Goal: Information Seeking & Learning: Learn about a topic

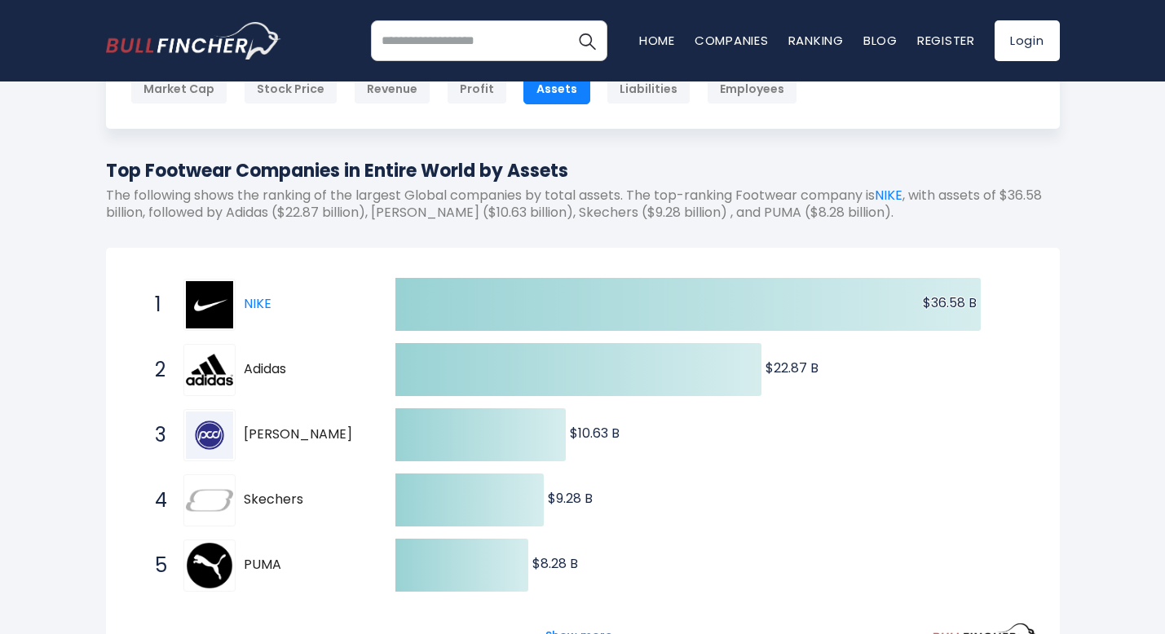
scroll to position [214, 0]
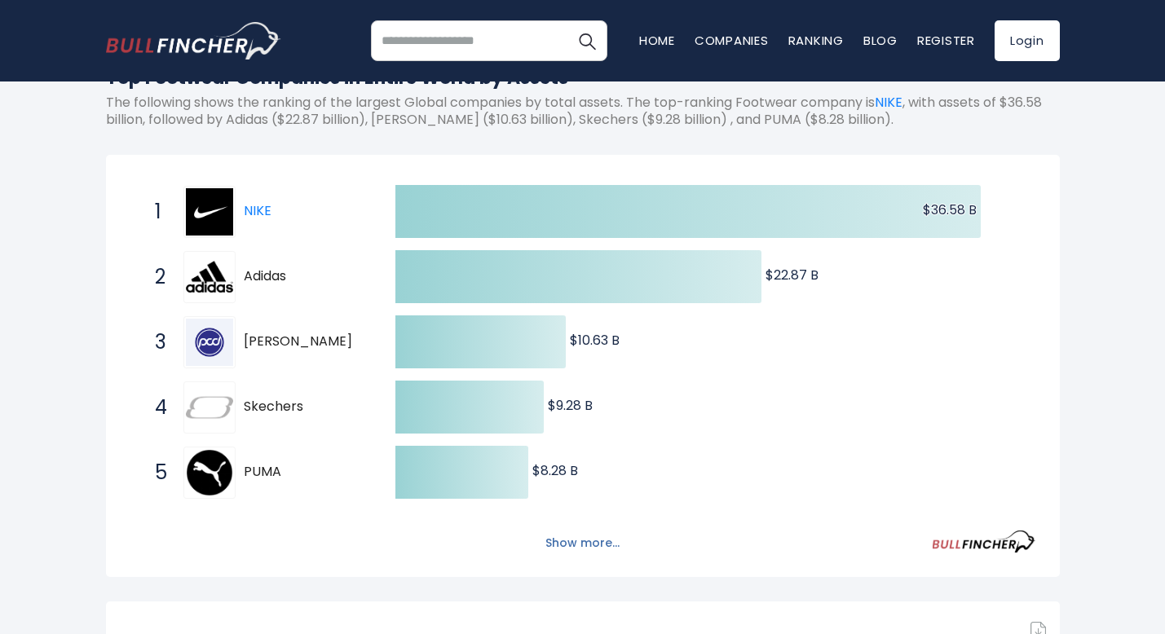
click at [574, 548] on button "Show more..." at bounding box center [583, 543] width 94 height 27
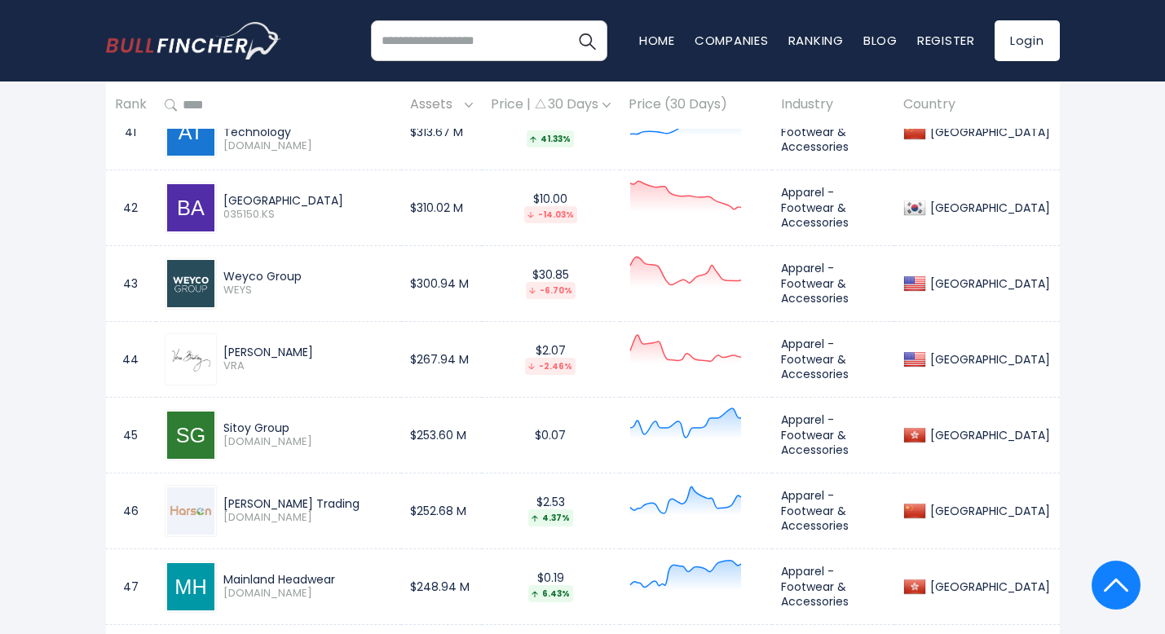
scroll to position [4172, 0]
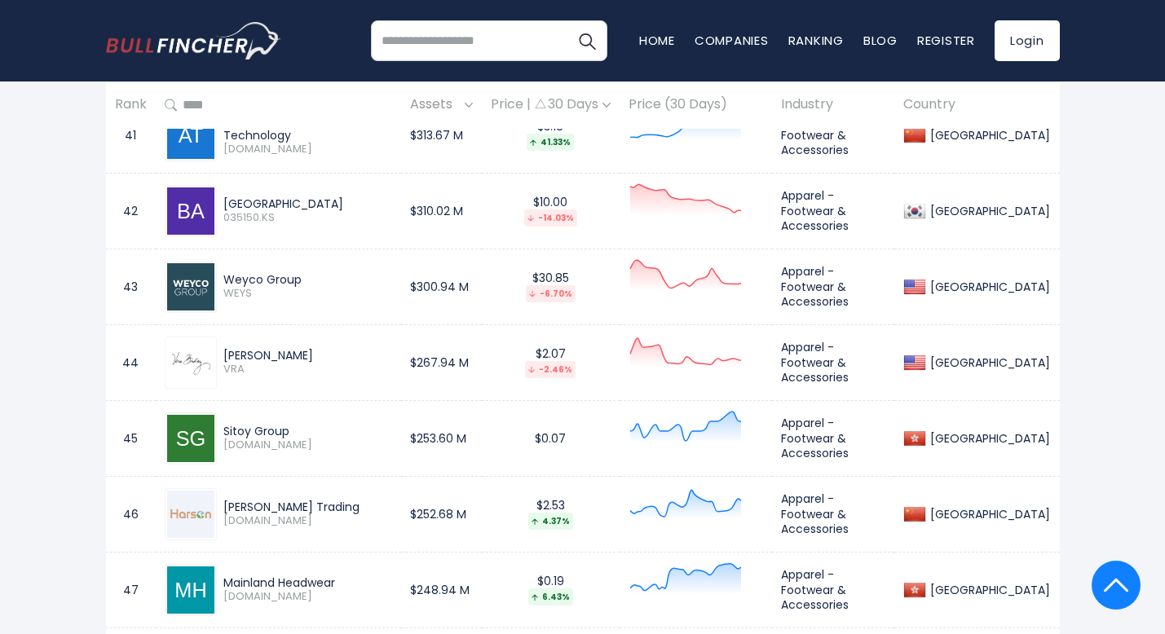
drag, startPoint x: 190, startPoint y: 289, endPoint x: 257, endPoint y: 284, distance: 67.0
click at [190, 289] on img at bounding box center [190, 286] width 47 height 47
click at [257, 284] on div "Weyco Group" at bounding box center [307, 279] width 169 height 15
drag, startPoint x: 258, startPoint y: 280, endPoint x: 248, endPoint y: 291, distance: 15.0
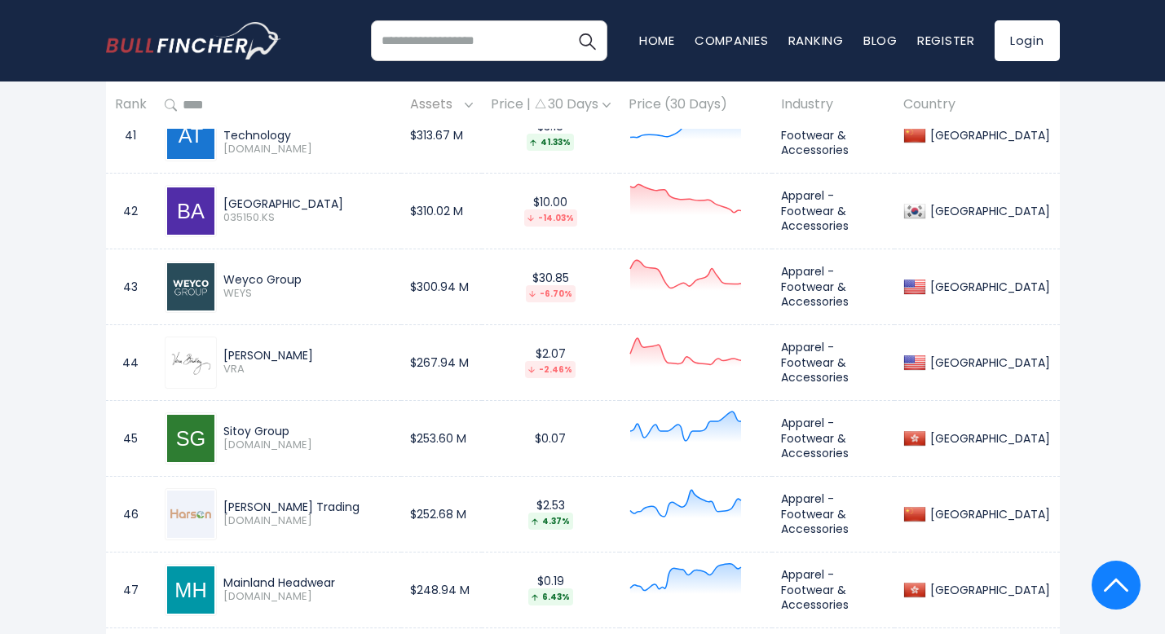
click at [257, 280] on div "Weyco Group" at bounding box center [307, 279] width 169 height 15
click at [240, 287] on span "WEYS" at bounding box center [307, 294] width 169 height 14
click at [187, 294] on img at bounding box center [190, 286] width 47 height 47
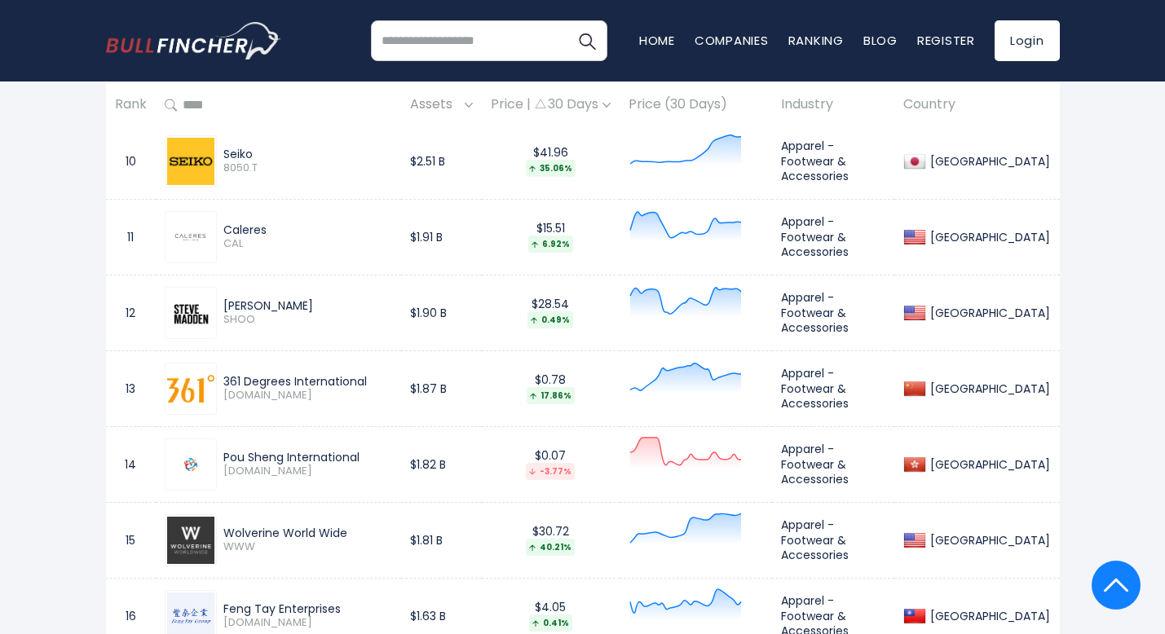
scroll to position [1347, 0]
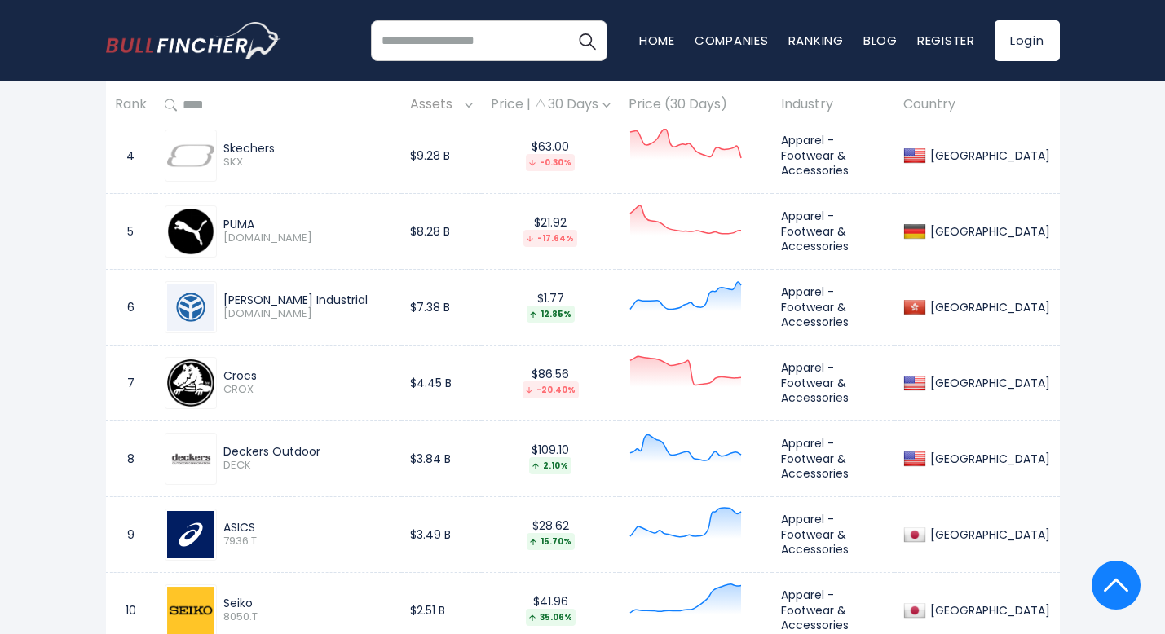
click at [284, 447] on div "Deckers Outdoor" at bounding box center [271, 451] width 97 height 15
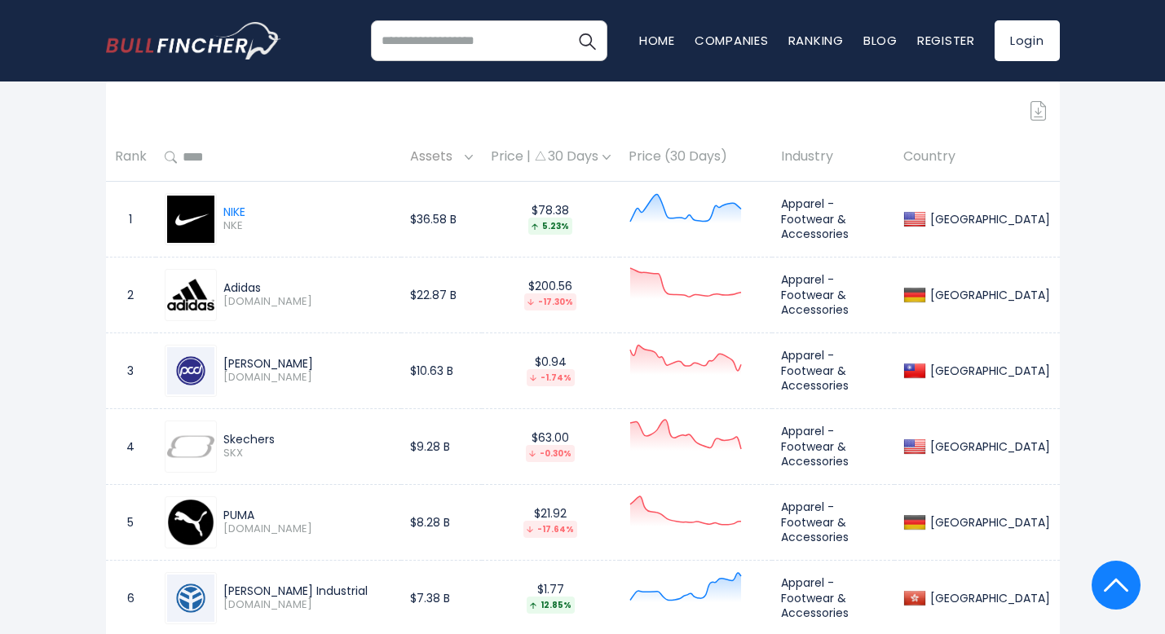
scroll to position [0, 0]
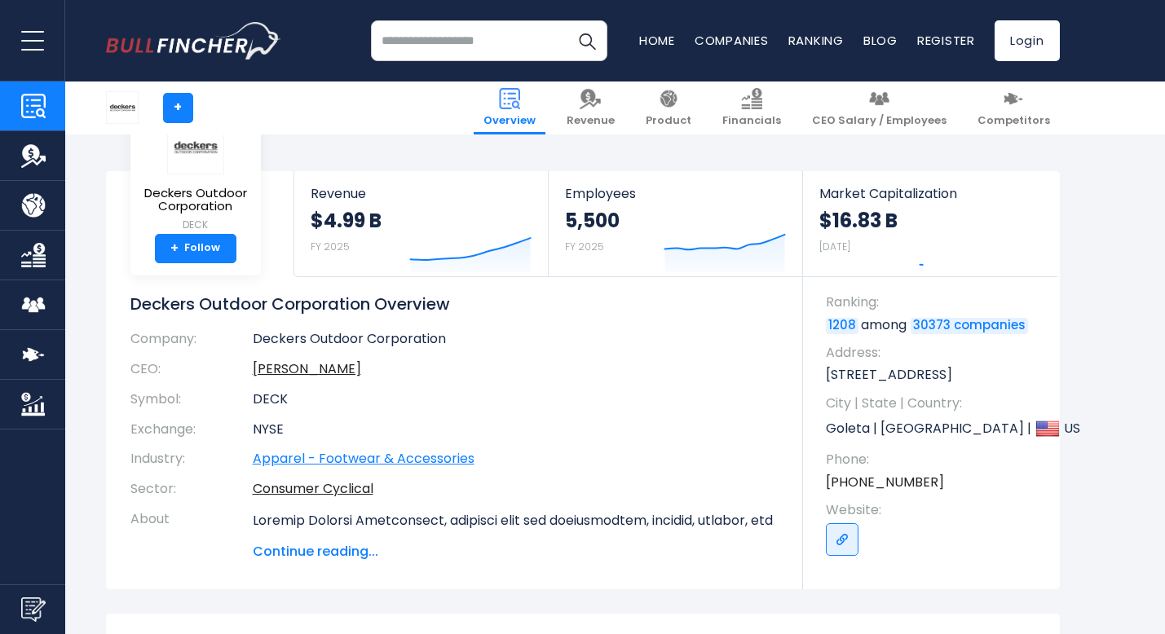
scroll to position [233, 0]
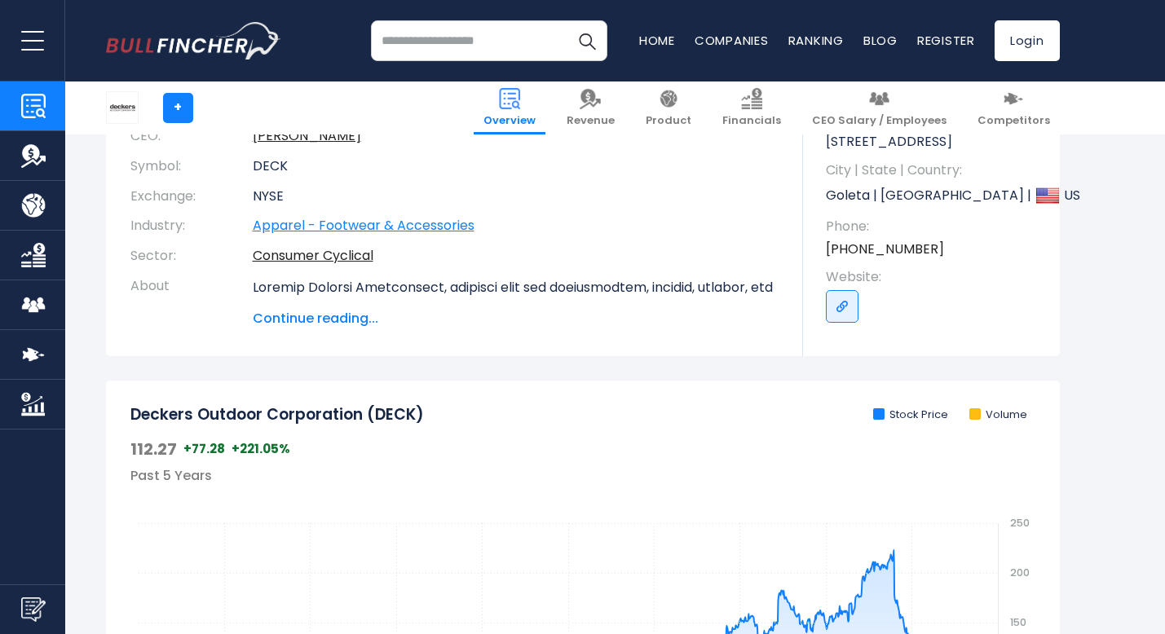
click at [346, 225] on link "Apparel - Footwear & Accessories" at bounding box center [364, 225] width 222 height 19
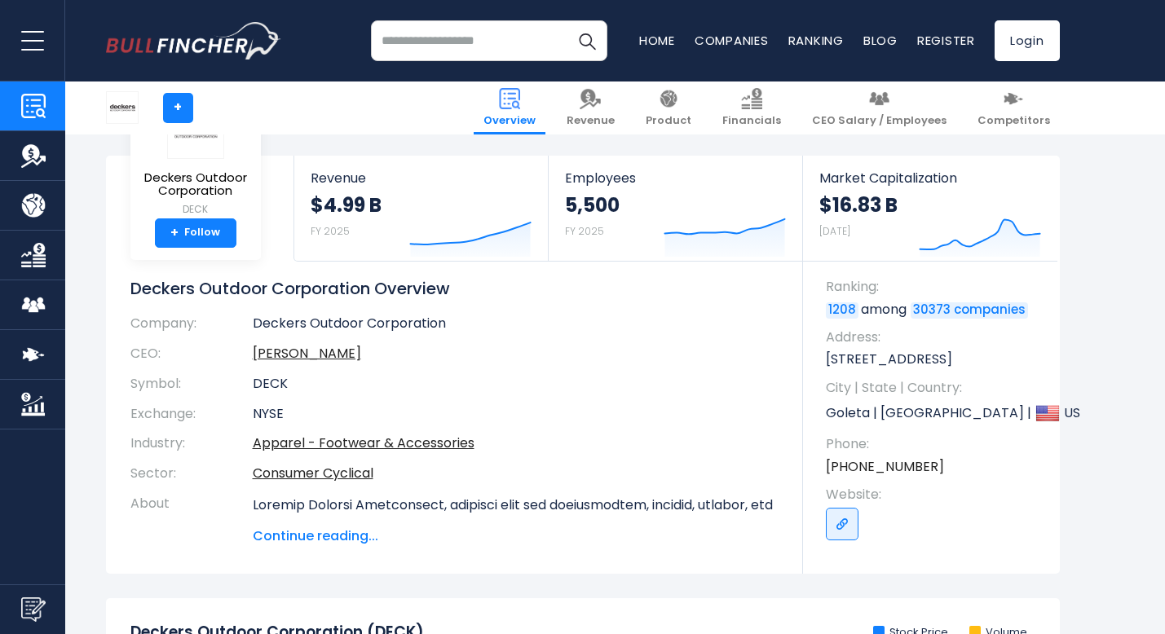
scroll to position [0, 0]
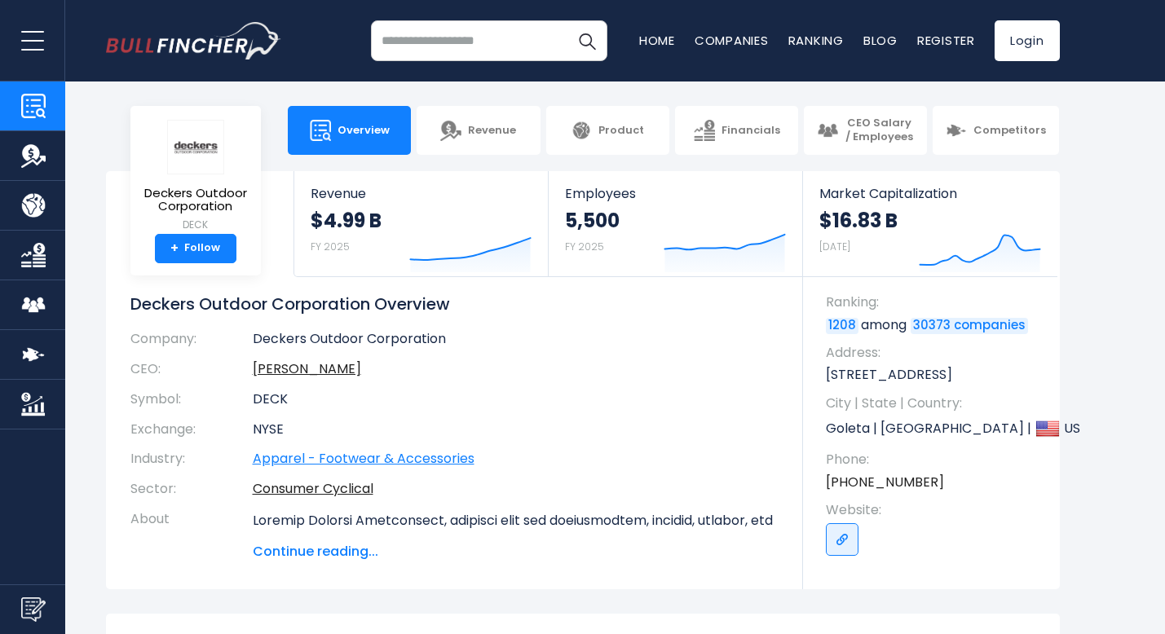
click at [326, 463] on link "Apparel - Footwear & Accessories" at bounding box center [364, 458] width 222 height 19
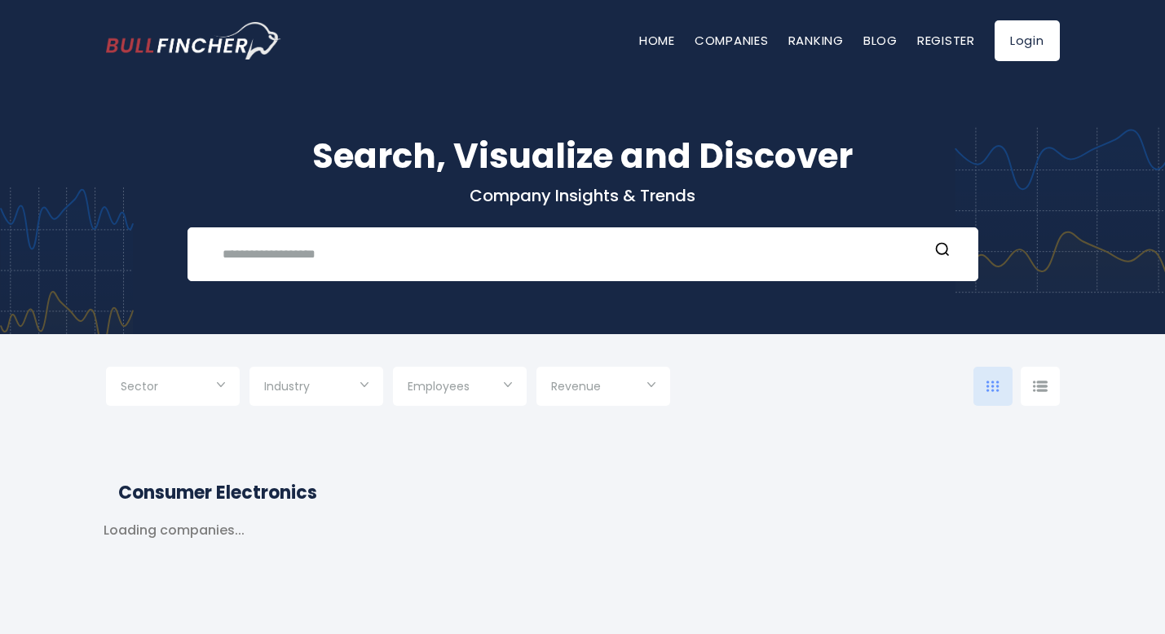
type input "***"
